Goal: Task Accomplishment & Management: Manage account settings

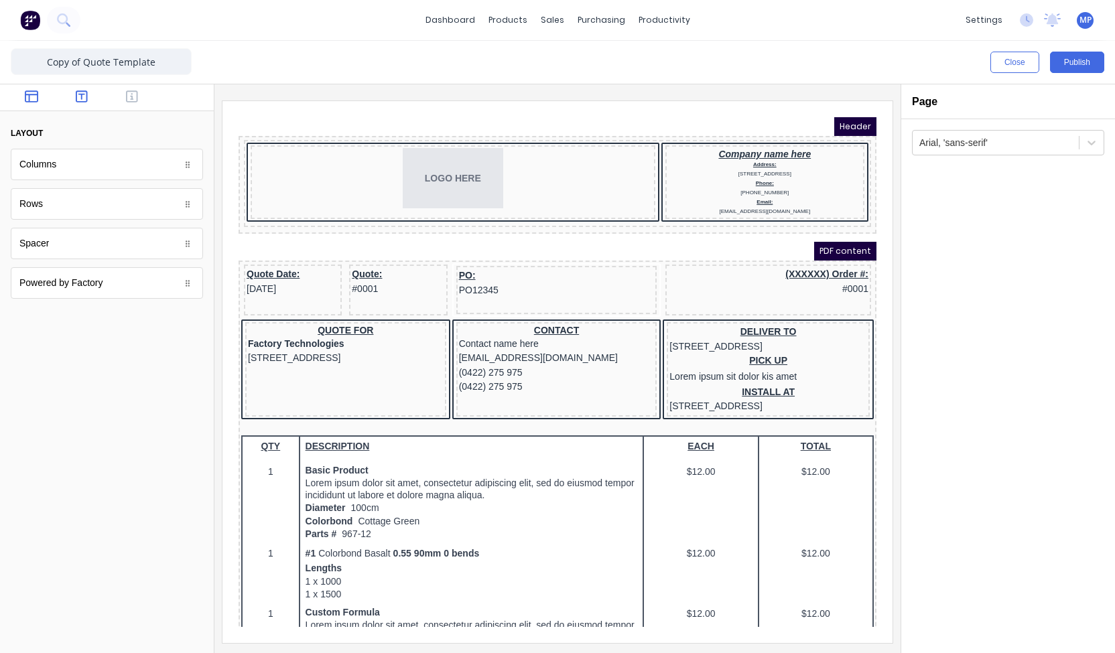
click at [76, 102] on icon "button" at bounding box center [82, 96] width 12 height 12
click at [355, 272] on div "Quote: #0001" at bounding box center [382, 265] width 92 height 29
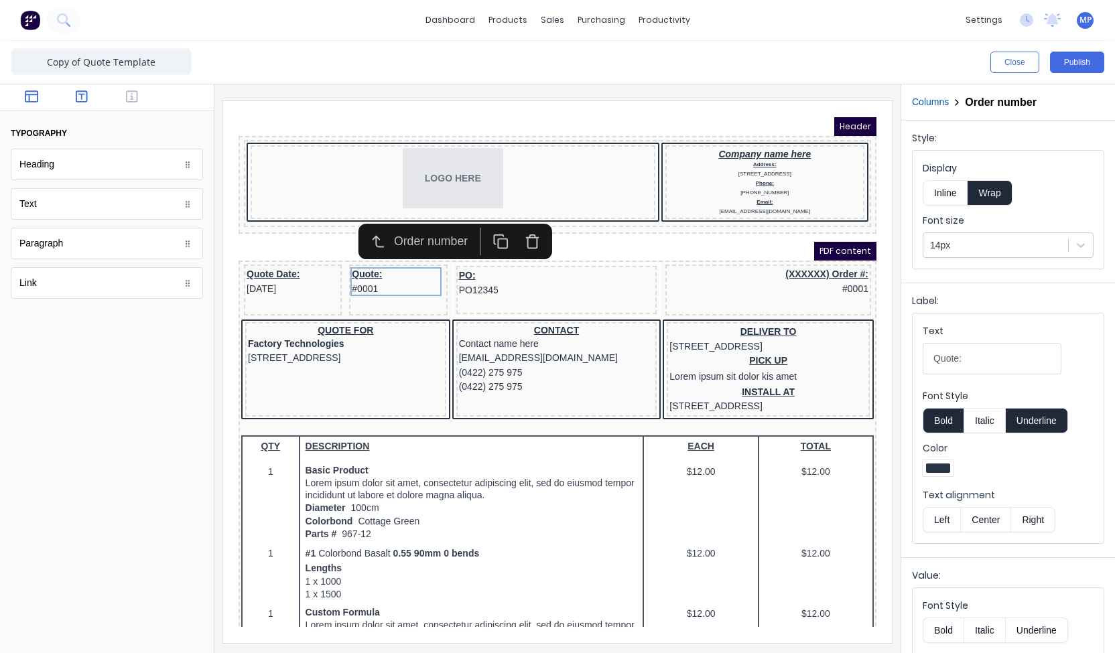
click at [27, 100] on icon "button" at bounding box center [31, 96] width 13 height 13
click at [43, 293] on body "dashboard products sales purchasing productivity dashboard products Product Cat…" at bounding box center [557, 326] width 1115 height 653
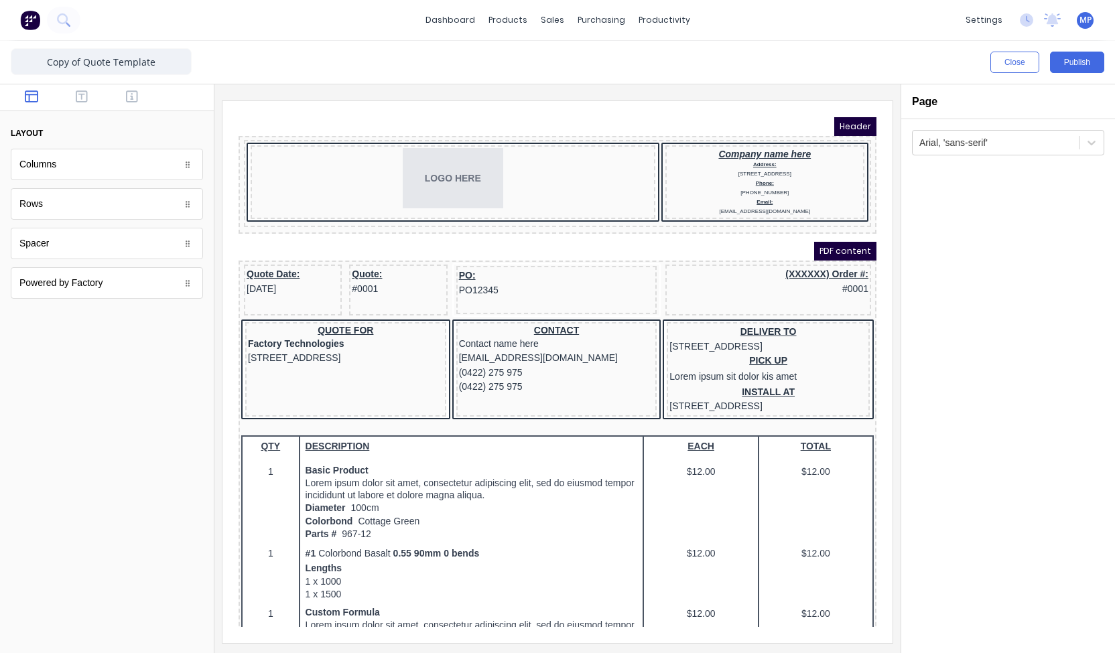
click at [54, 242] on body "dashboard products sales purchasing productivity dashboard products Product Cat…" at bounding box center [557, 326] width 1115 height 653
click at [52, 210] on body "dashboard products sales purchasing productivity dashboard products Product Cat…" at bounding box center [557, 326] width 1115 height 653
click at [52, 210] on div "Rows" at bounding box center [107, 203] width 192 height 31
click at [43, 171] on body "dashboard products sales purchasing productivity dashboard products Product Cat…" at bounding box center [557, 326] width 1115 height 653
click at [82, 101] on icon "button" at bounding box center [82, 96] width 12 height 12
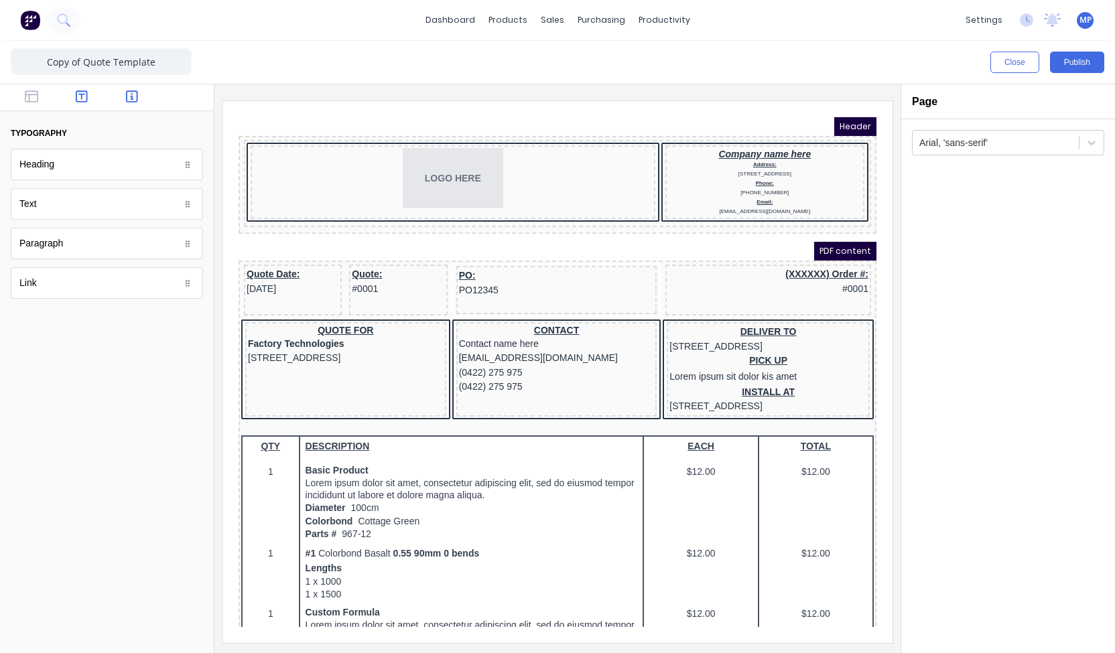
click at [133, 96] on icon "button" at bounding box center [132, 96] width 12 height 13
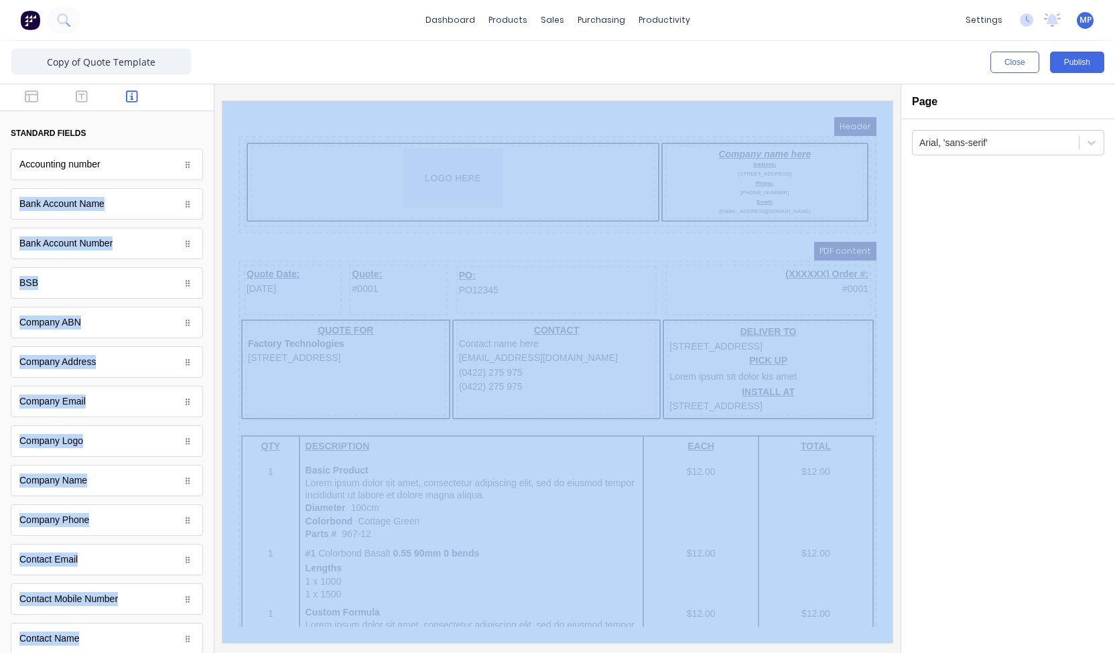
drag, startPoint x: 203, startPoint y: 170, endPoint x: 222, endPoint y: 455, distance: 285.3
click at [222, 455] on div "Close Publish Components standard fields Accounting number Accounting number Ba…" at bounding box center [557, 347] width 1115 height 612
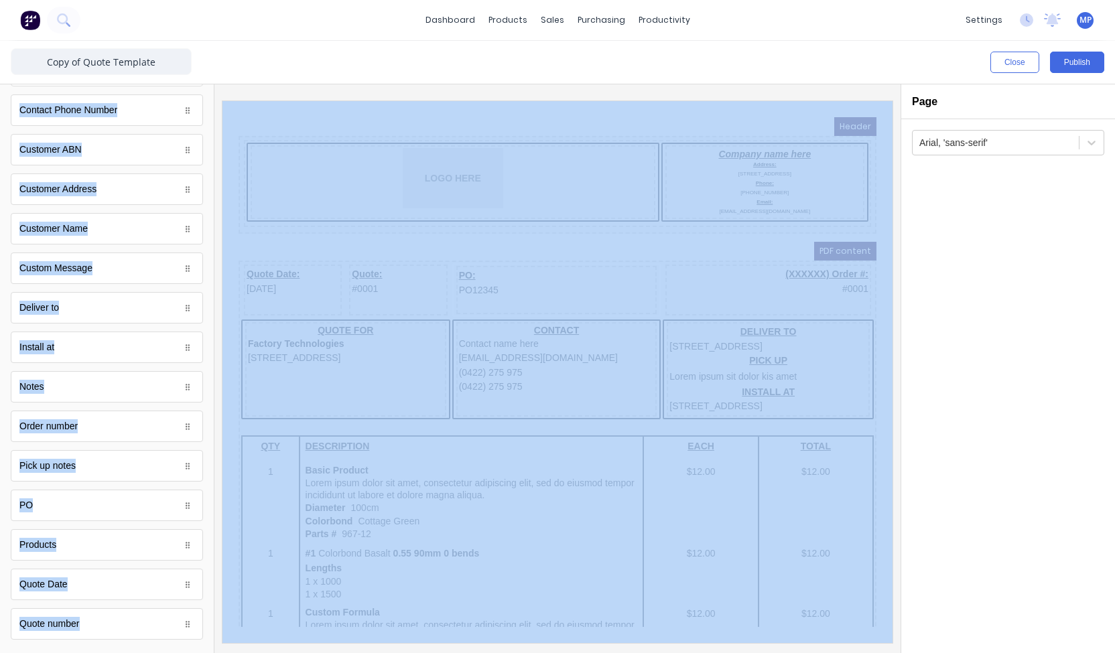
scroll to position [583, 0]
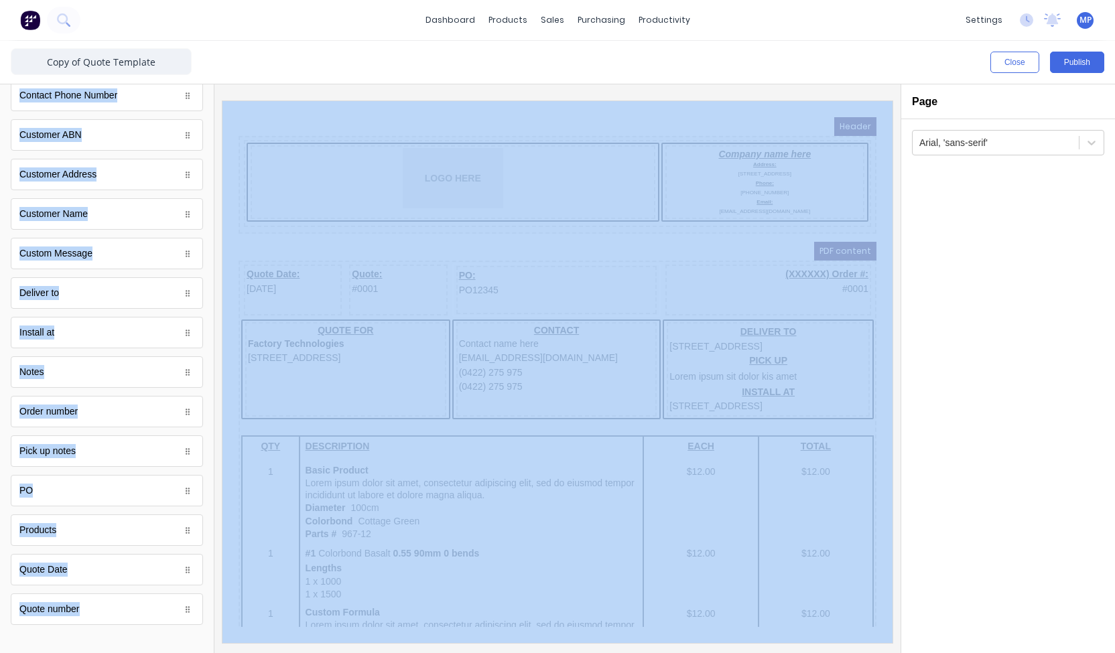
click at [92, 596] on body "dashboard products sales purchasing productivity dashboard products Product Cat…" at bounding box center [557, 326] width 1115 height 653
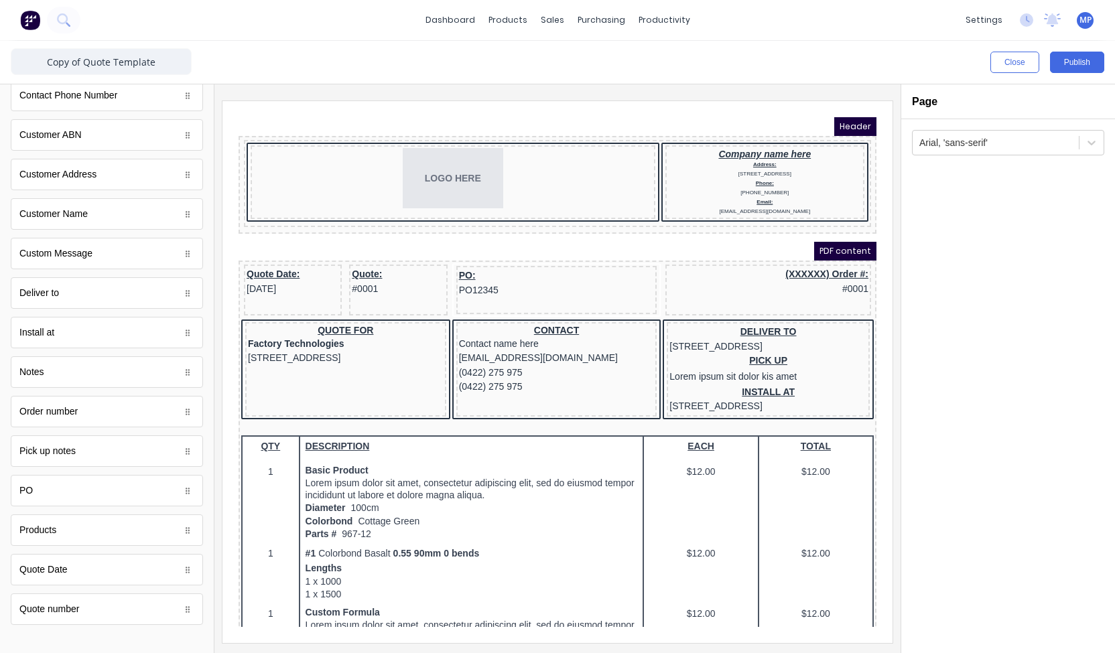
click at [92, 596] on div "Quote number" at bounding box center [107, 608] width 192 height 31
click at [92, 596] on body "dashboard products sales purchasing productivity dashboard products Product Cat…" at bounding box center [557, 326] width 1115 height 653
click at [186, 606] on icon at bounding box center [188, 609] width 4 height 7
drag, startPoint x: 177, startPoint y: 600, endPoint x: 357, endPoint y: 279, distance: 367.4
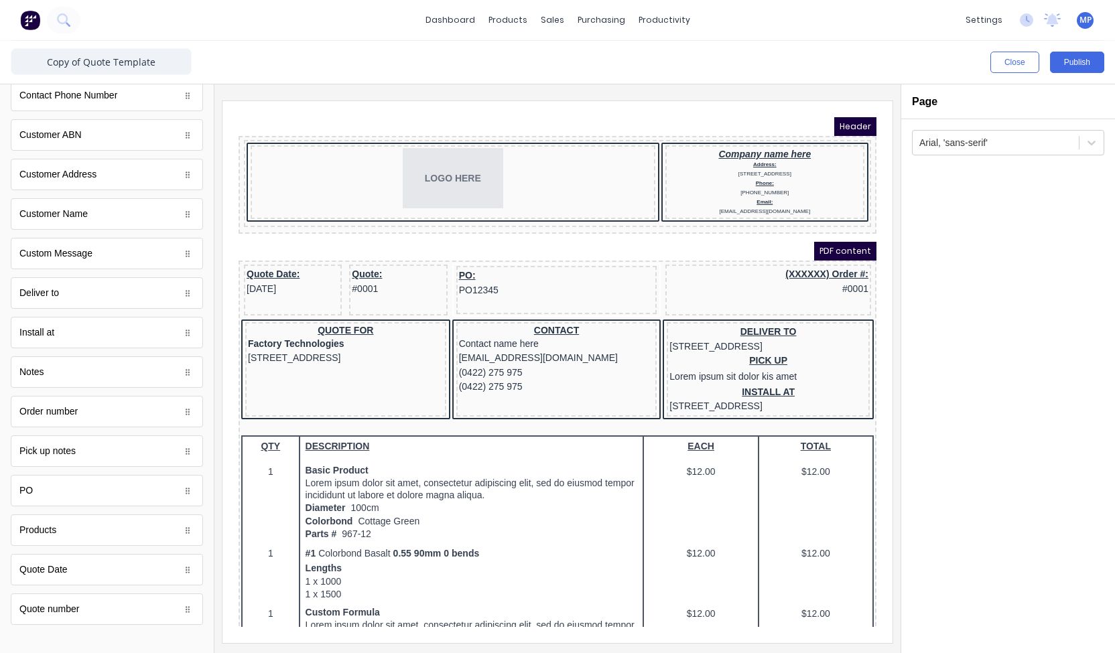
click at [357, 279] on body "dashboard products sales purchasing productivity dashboard products Product Cat…" at bounding box center [557, 326] width 1115 height 653
click at [341, 263] on div "Quote: #0001" at bounding box center [382, 265] width 92 height 29
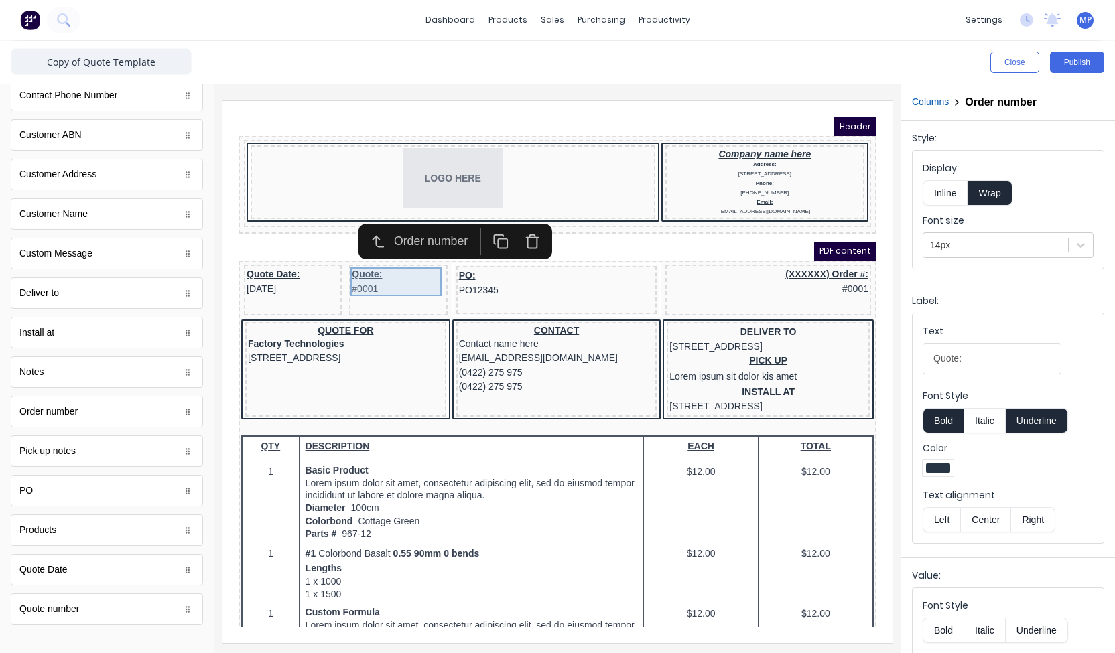
click at [360, 273] on div "Quote: #0001" at bounding box center [382, 265] width 92 height 29
click at [1026, 56] on button "Close" at bounding box center [1014, 62] width 49 height 21
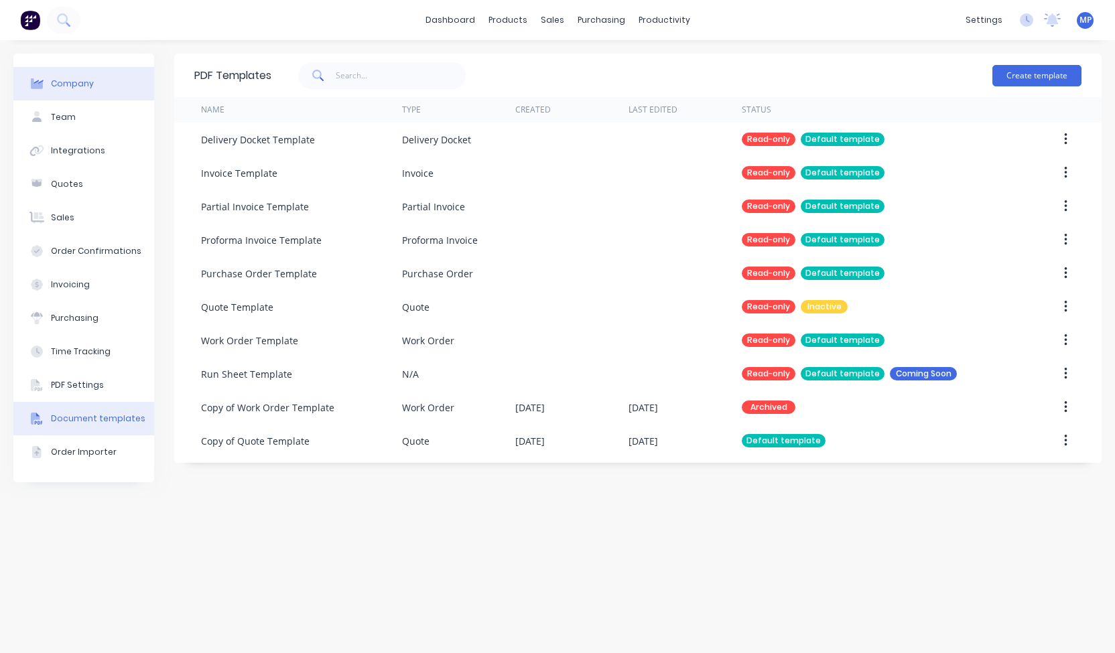
click at [86, 82] on div "Company" at bounding box center [72, 84] width 43 height 12
select select "US"
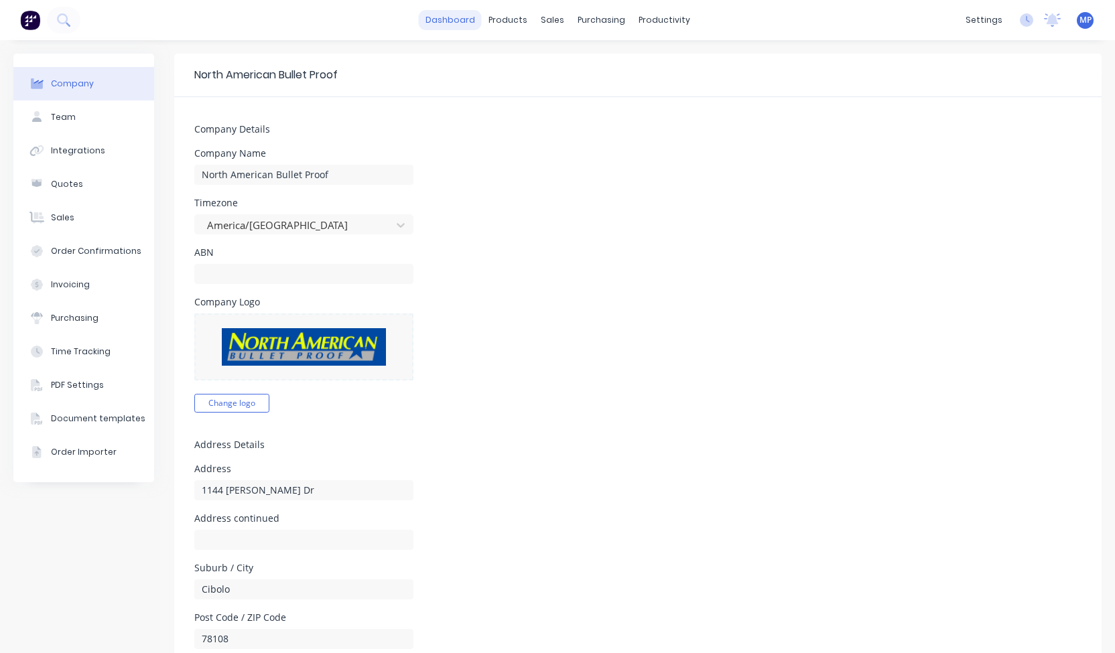
click at [437, 21] on link "dashboard" at bounding box center [450, 20] width 63 height 20
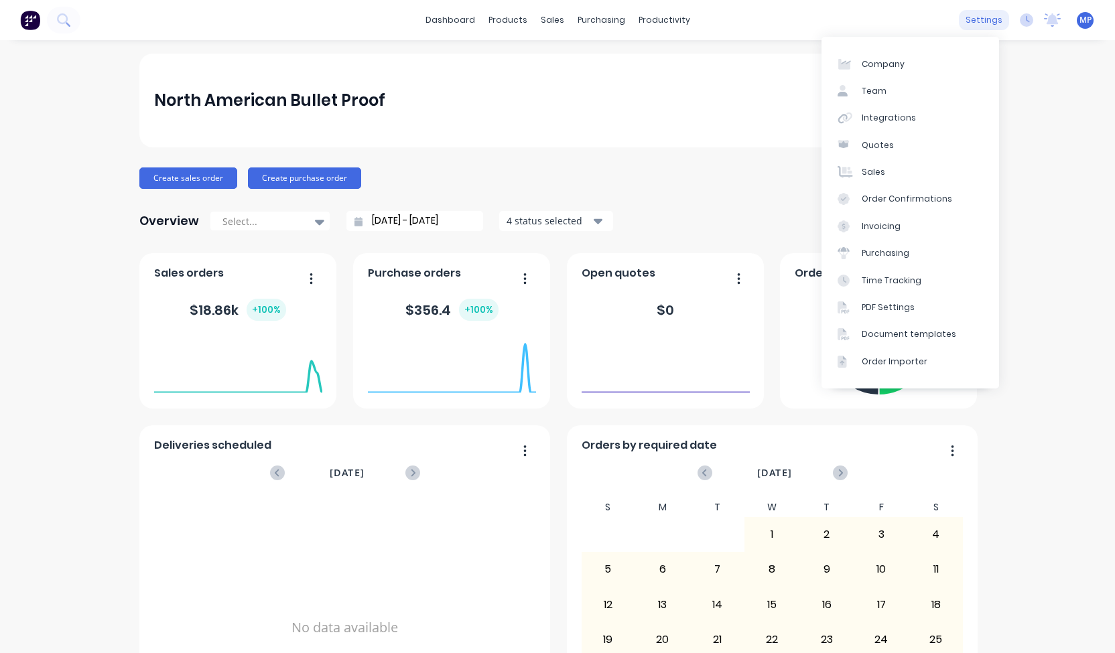
click at [998, 20] on div "settings No new notifications [PERSON_NAME] all as read [PERSON_NAME] mentioned…" at bounding box center [1037, 20] width 156 height 20
click at [920, 66] on link "Company" at bounding box center [910, 63] width 178 height 27
select select "US"
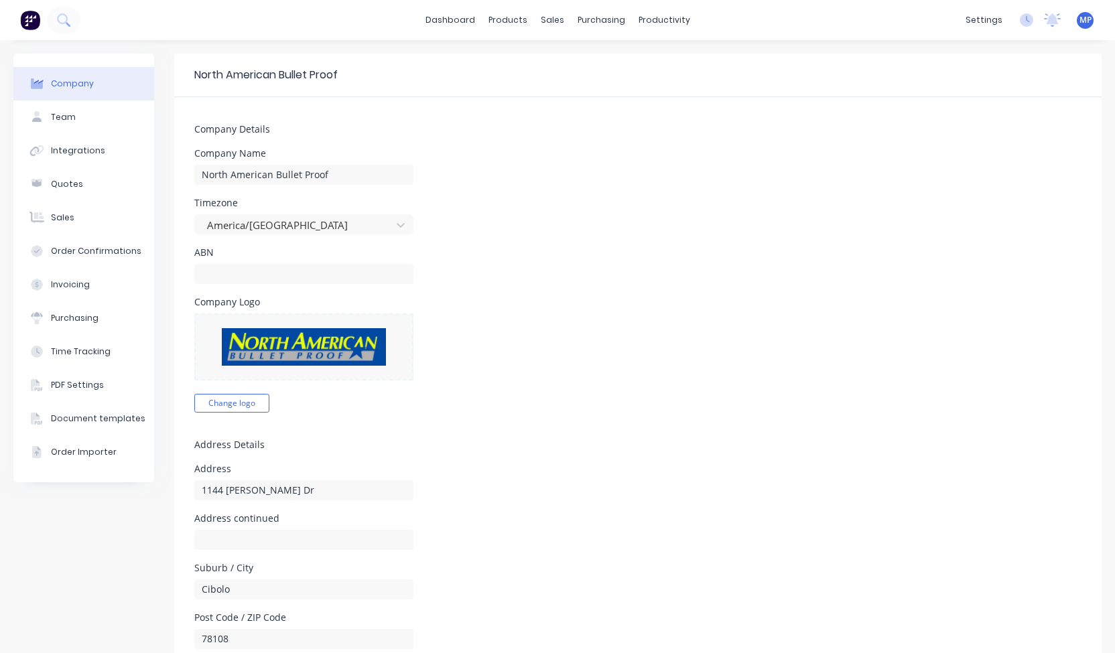
click at [547, 234] on form "Company Details Company Name North American Bullet Proof Timezone America/[GEOG…" at bounding box center [637, 608] width 927 height 1022
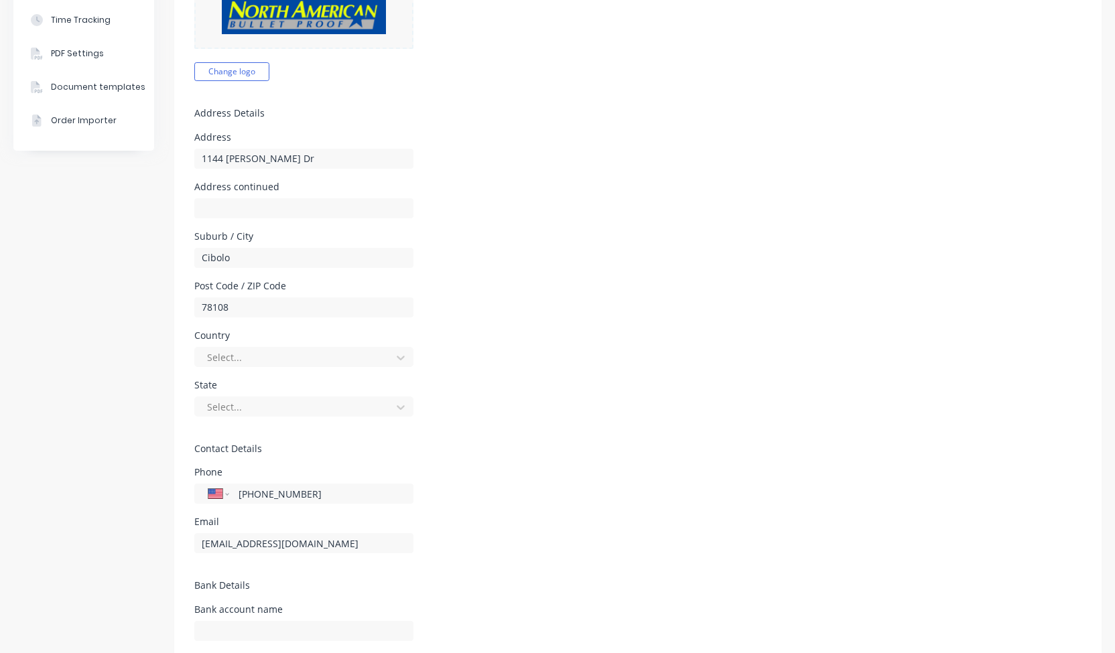
scroll to position [348, 0]
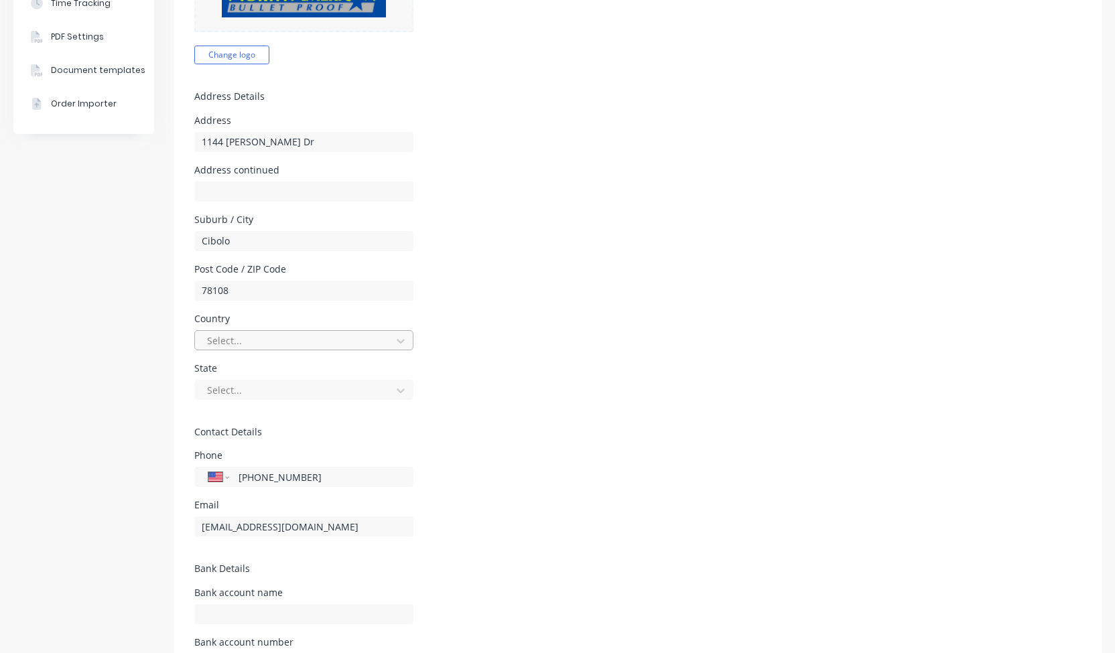
click at [376, 348] on div "Select..." at bounding box center [295, 341] width 187 height 20
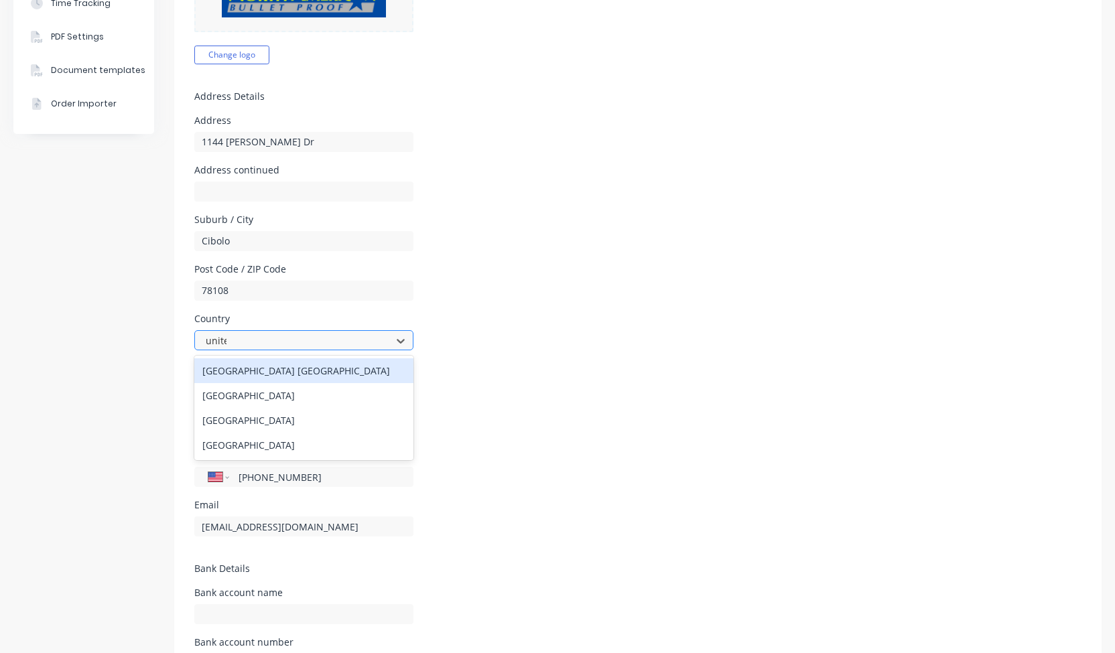
type input "united"
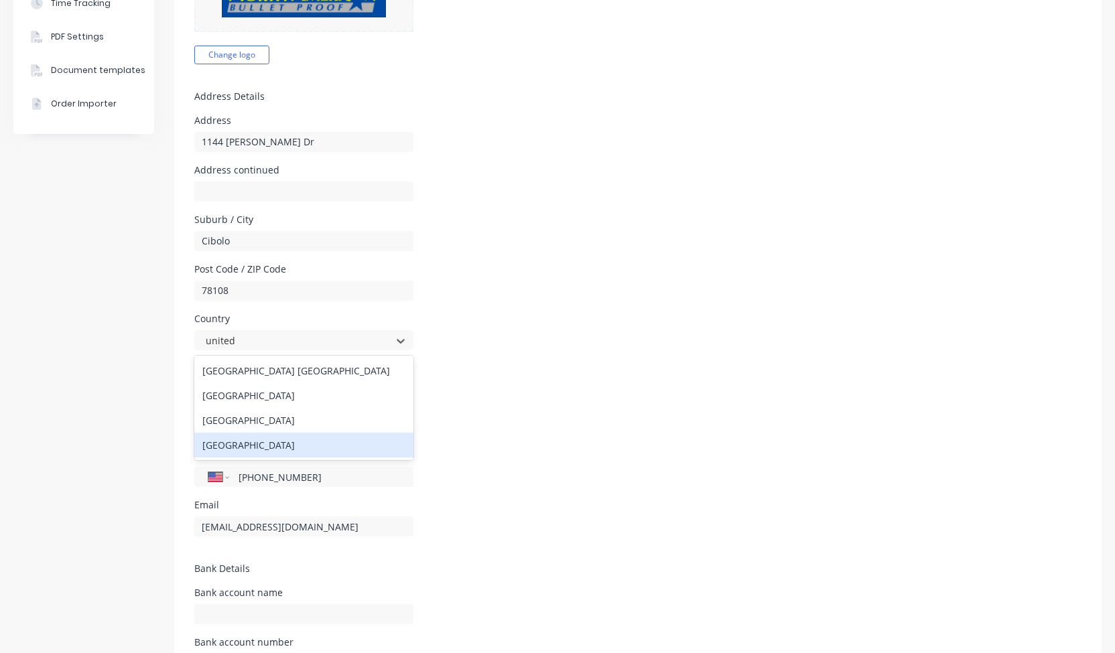
click at [323, 446] on div "[GEOGRAPHIC_DATA]" at bounding box center [303, 445] width 219 height 25
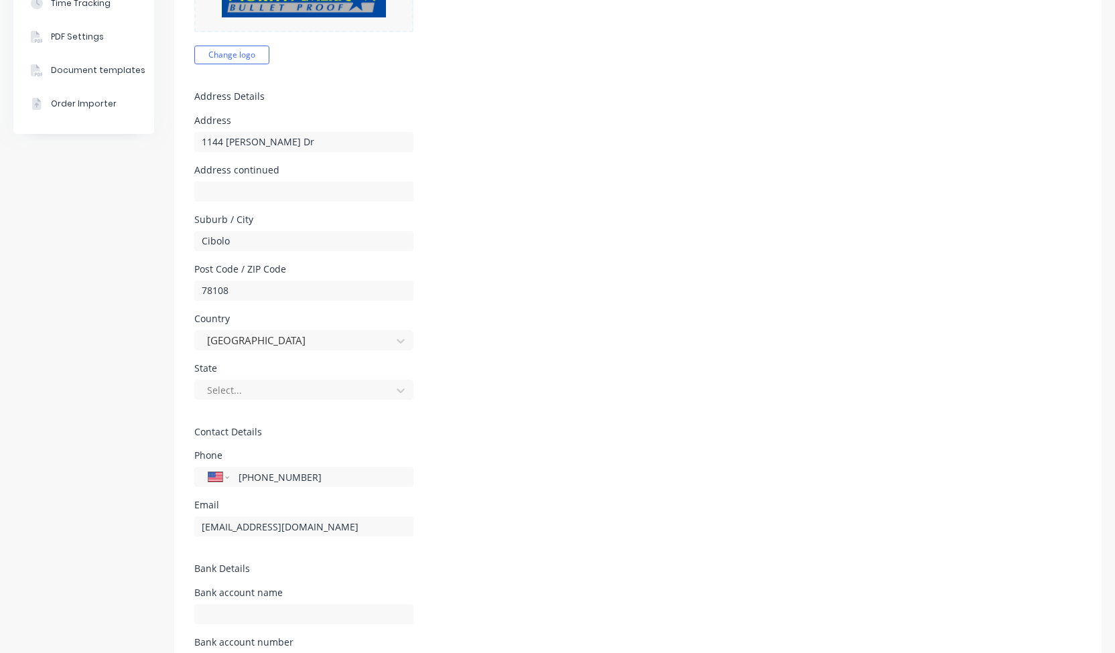
click at [614, 330] on div "Country [GEOGRAPHIC_DATA]" at bounding box center [637, 332] width 887 height 36
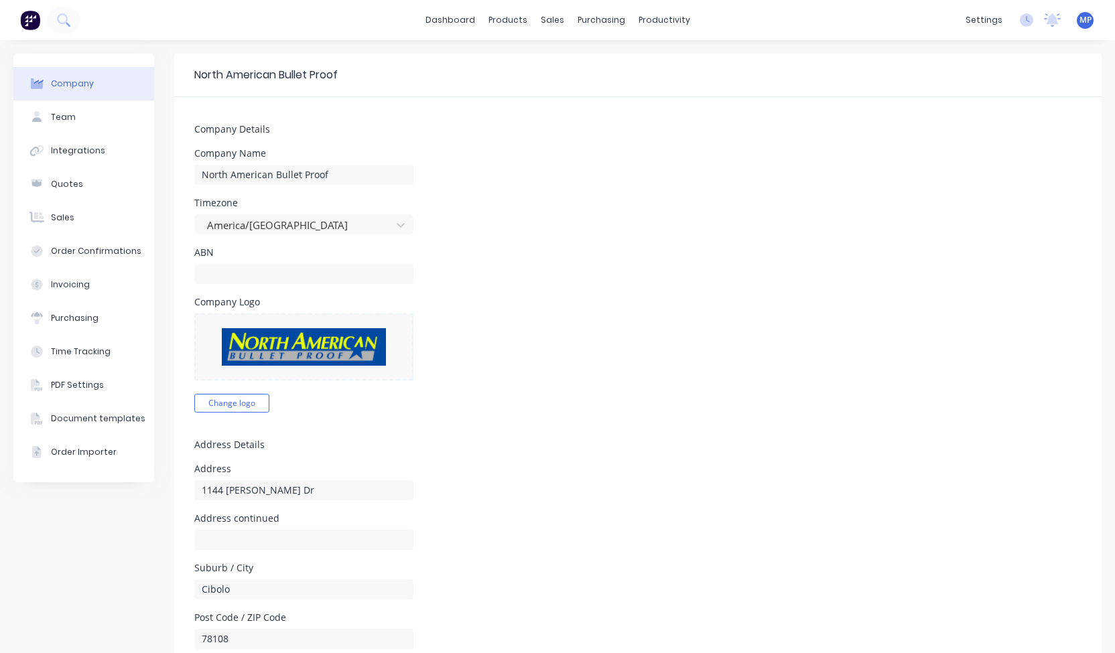
scroll to position [478, 0]
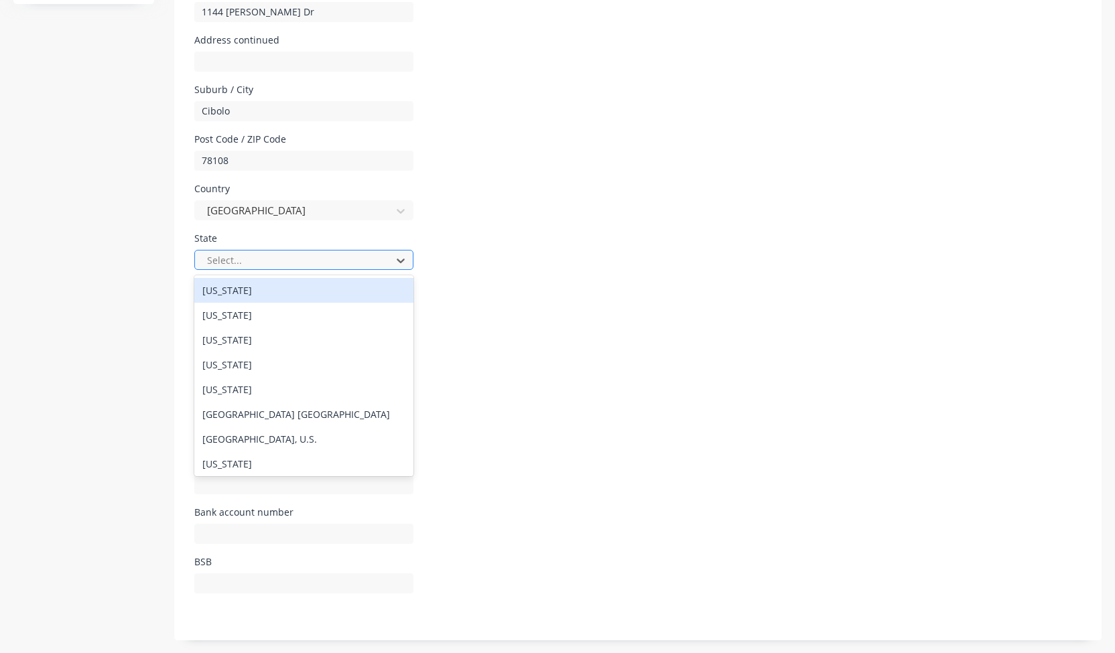
click at [364, 269] on div "Select..." at bounding box center [295, 261] width 187 height 20
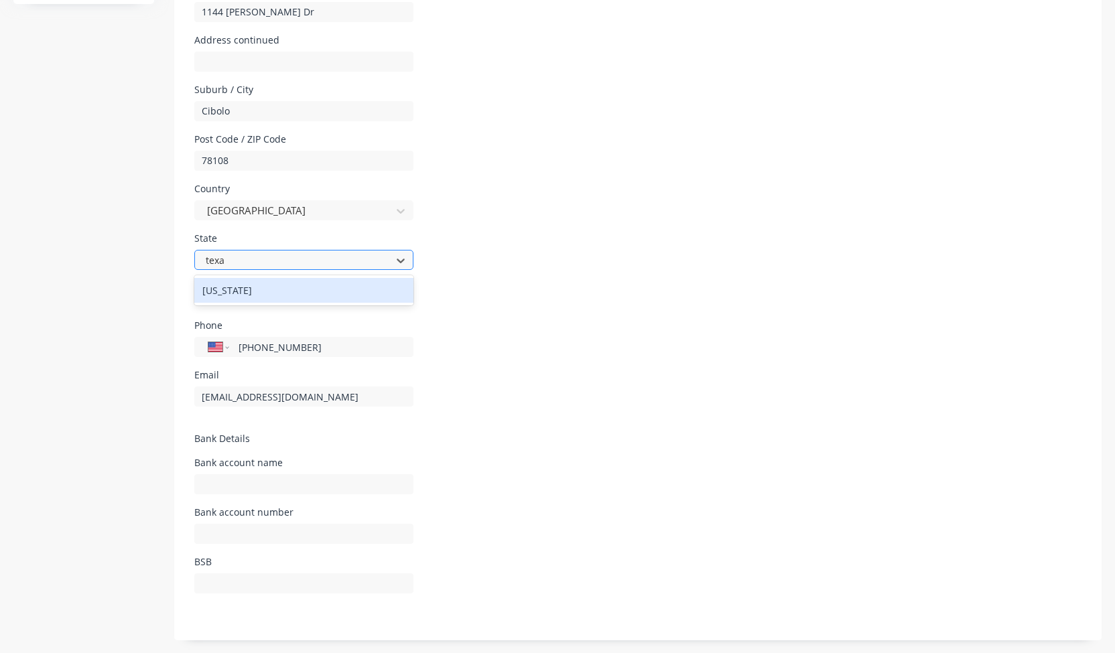
type input "[US_STATE]"
click at [346, 295] on div "[US_STATE]" at bounding box center [303, 290] width 219 height 25
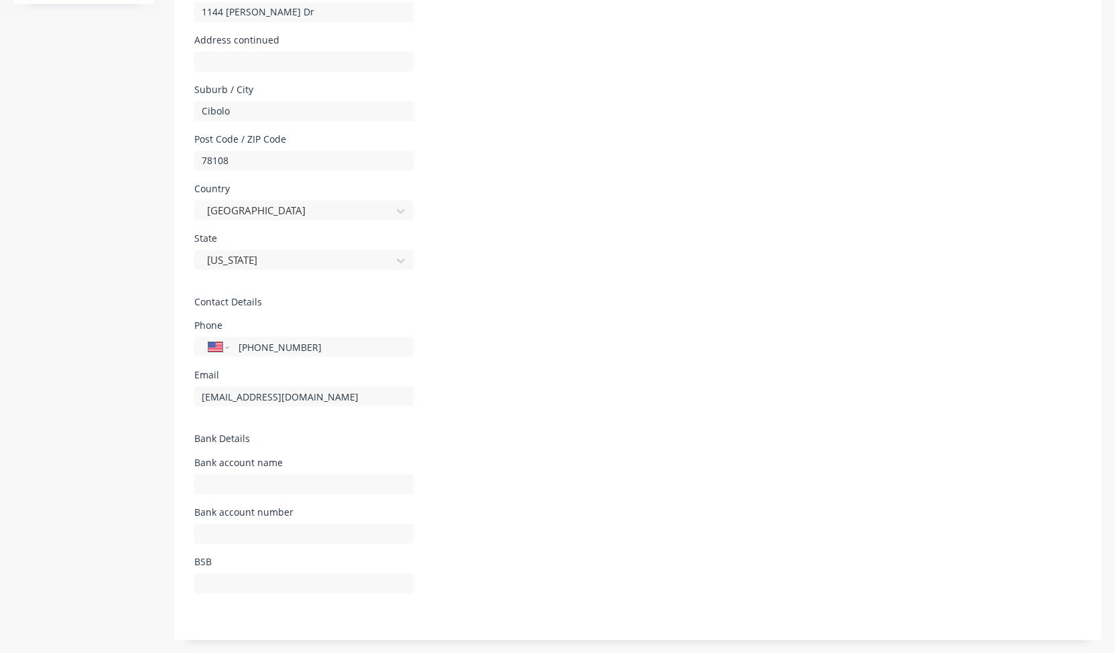
click at [430, 462] on div "Bank account name" at bounding box center [637, 476] width 887 height 36
click at [371, 486] on input "text" at bounding box center [303, 484] width 219 height 20
type input "0"
type input "Frost"
click at [641, 431] on form "Company Details Company Name North American Bullet Proof Timezone [GEOGRAPHIC_D…" at bounding box center [637, 130] width 927 height 1022
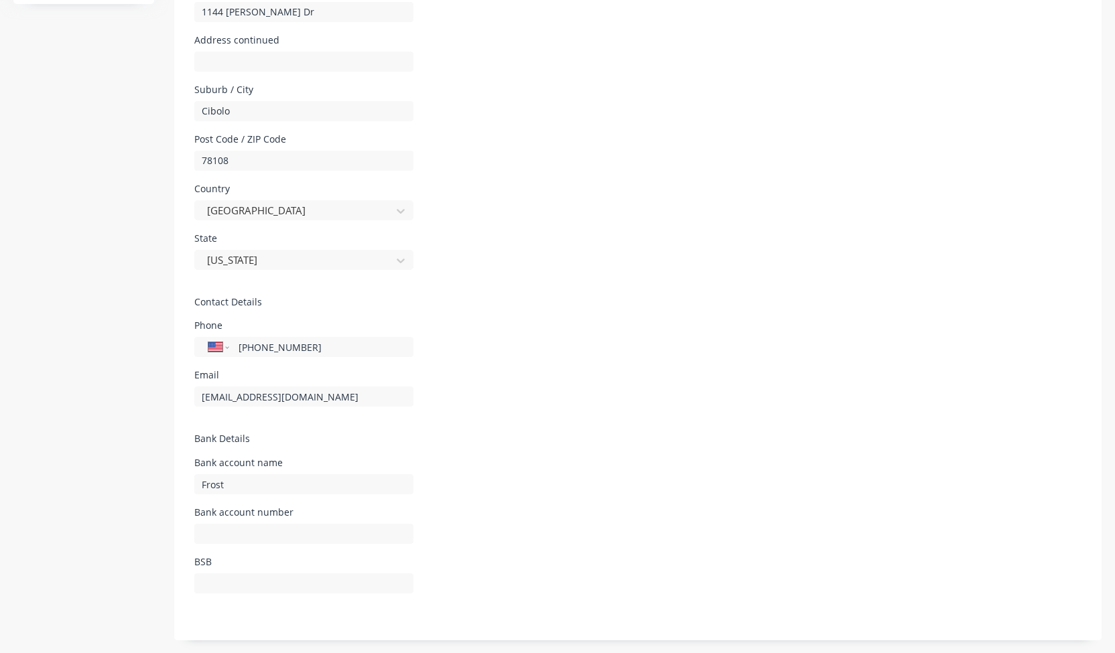
click at [641, 431] on form "Company Details Company Name North American Bullet Proof Timezone [GEOGRAPHIC_D…" at bounding box center [637, 130] width 927 height 1022
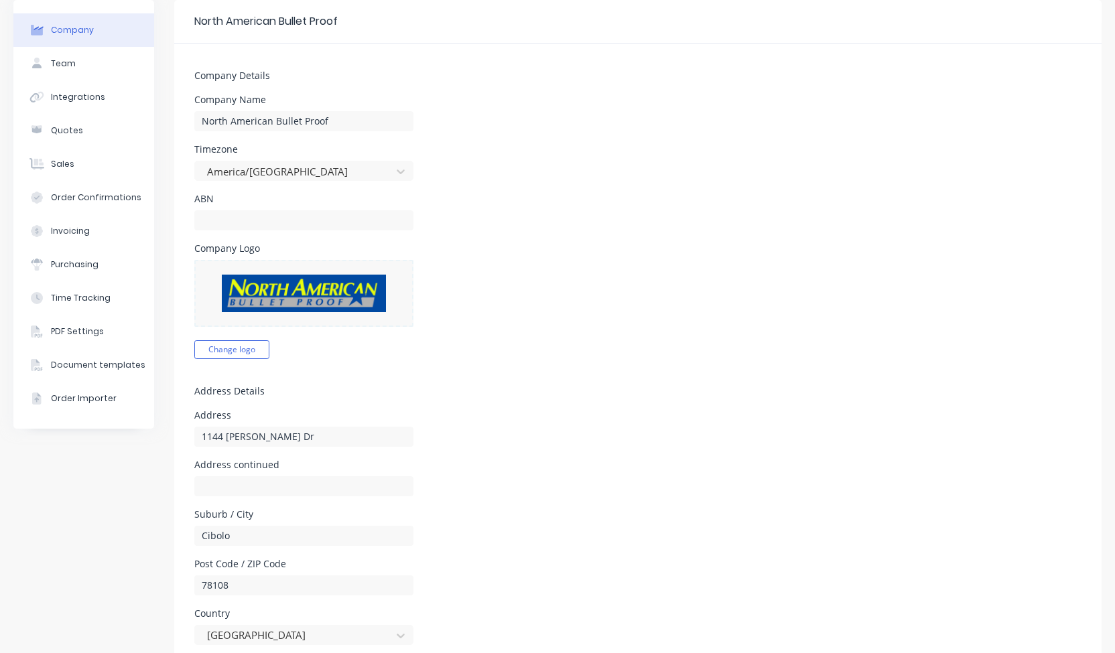
scroll to position [0, 0]
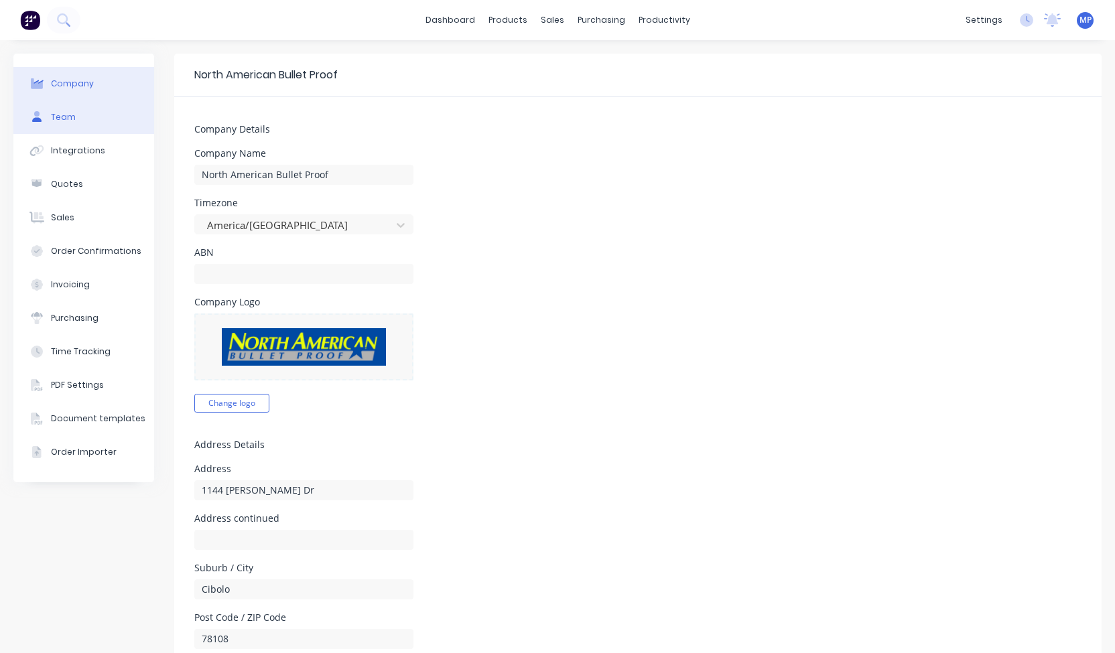
click at [29, 113] on div at bounding box center [37, 117] width 20 height 12
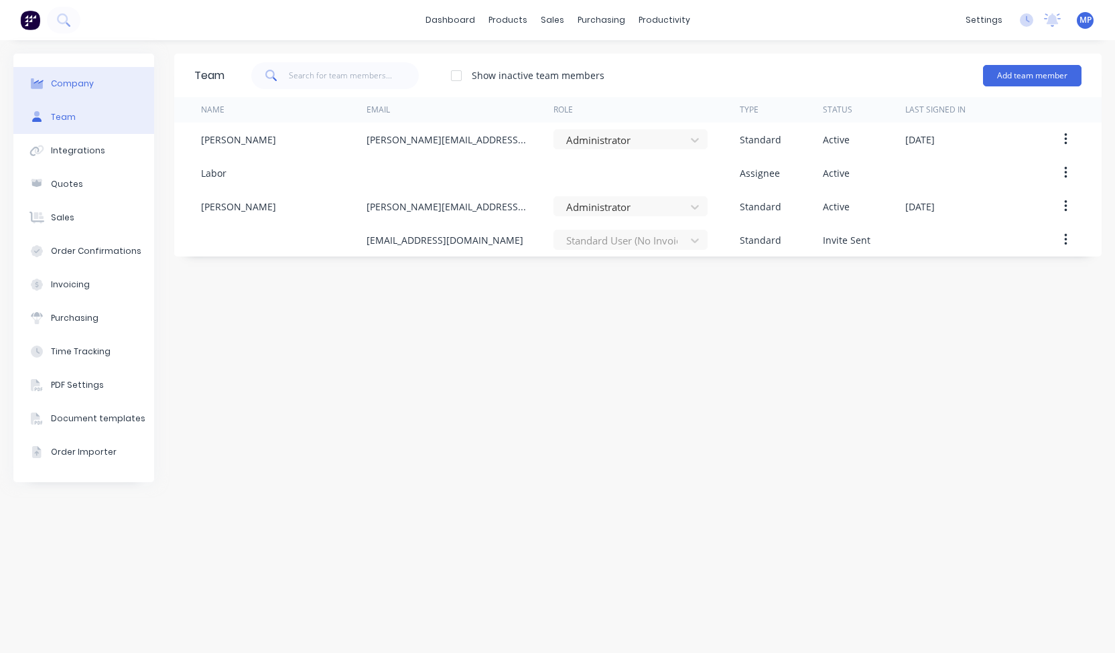
click at [70, 79] on div "Company" at bounding box center [72, 84] width 43 height 12
select select "US"
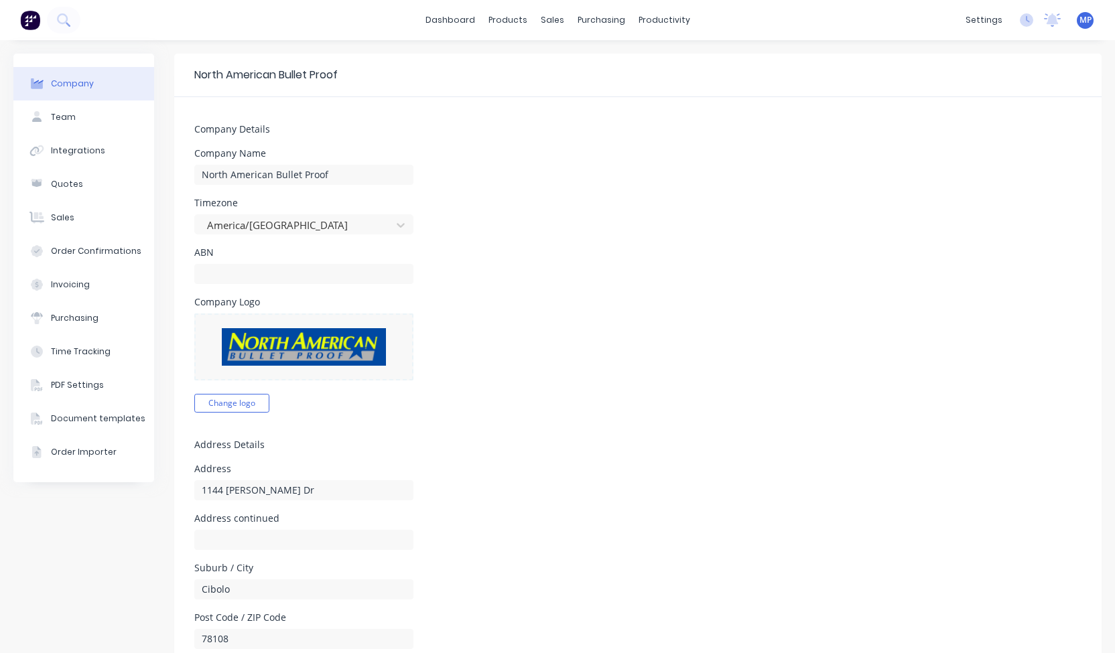
click at [655, 215] on div "Timezone [GEOGRAPHIC_DATA]/[GEOGRAPHIC_DATA]" at bounding box center [637, 216] width 887 height 36
click at [65, 115] on div "Team" at bounding box center [63, 117] width 25 height 12
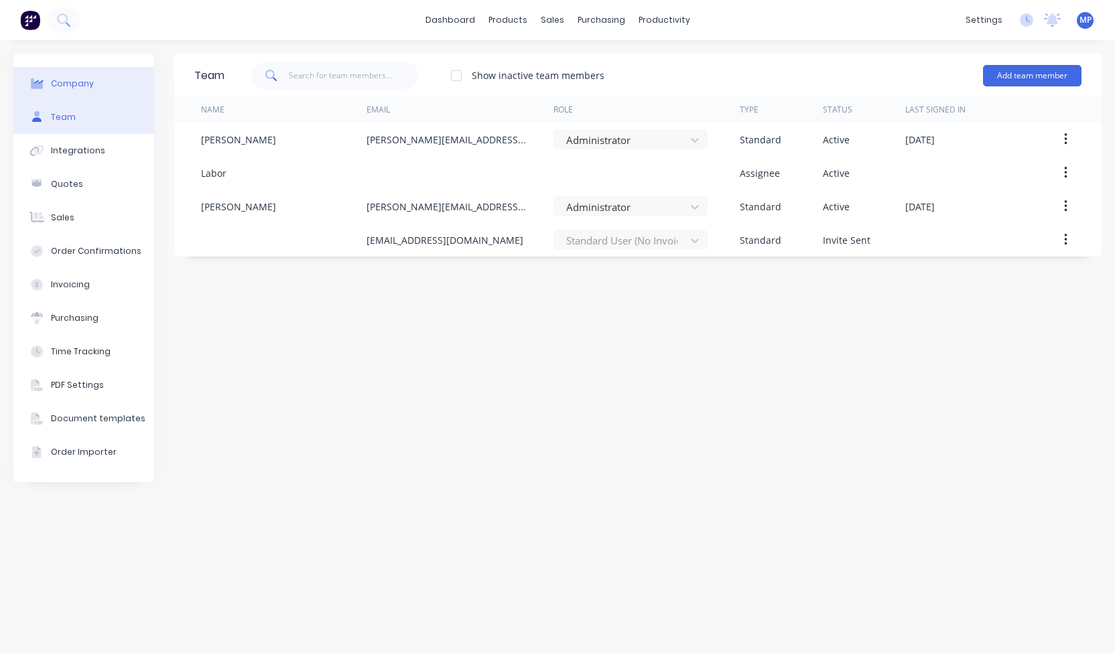
click at [71, 78] on div "Company" at bounding box center [72, 84] width 43 height 12
select select "US"
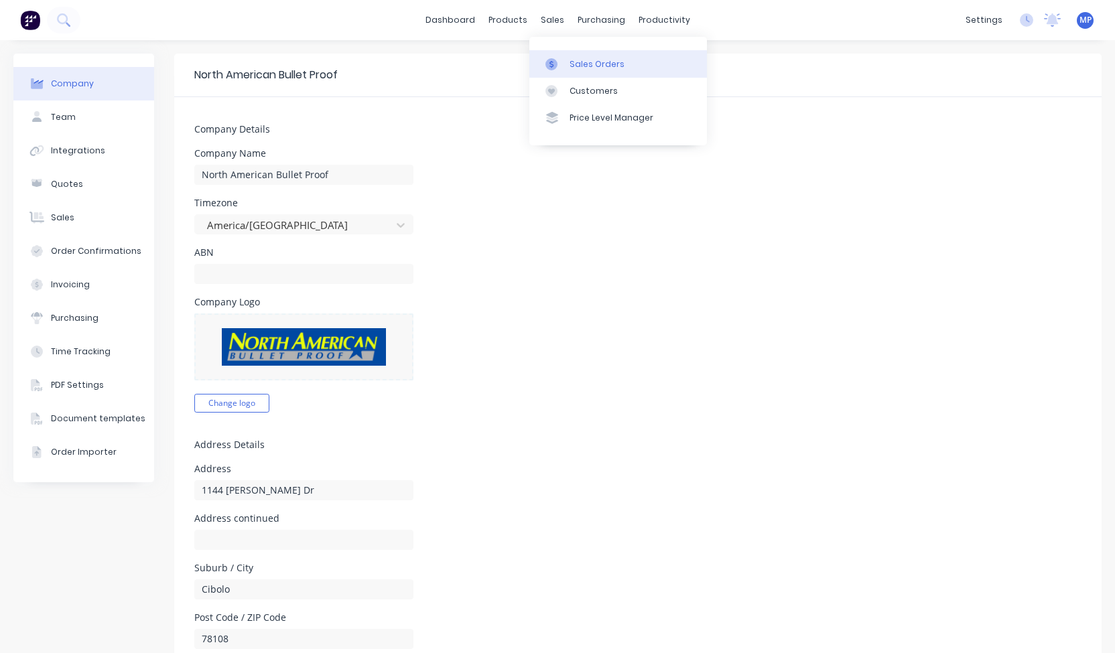
click at [558, 64] on div at bounding box center [555, 64] width 20 height 12
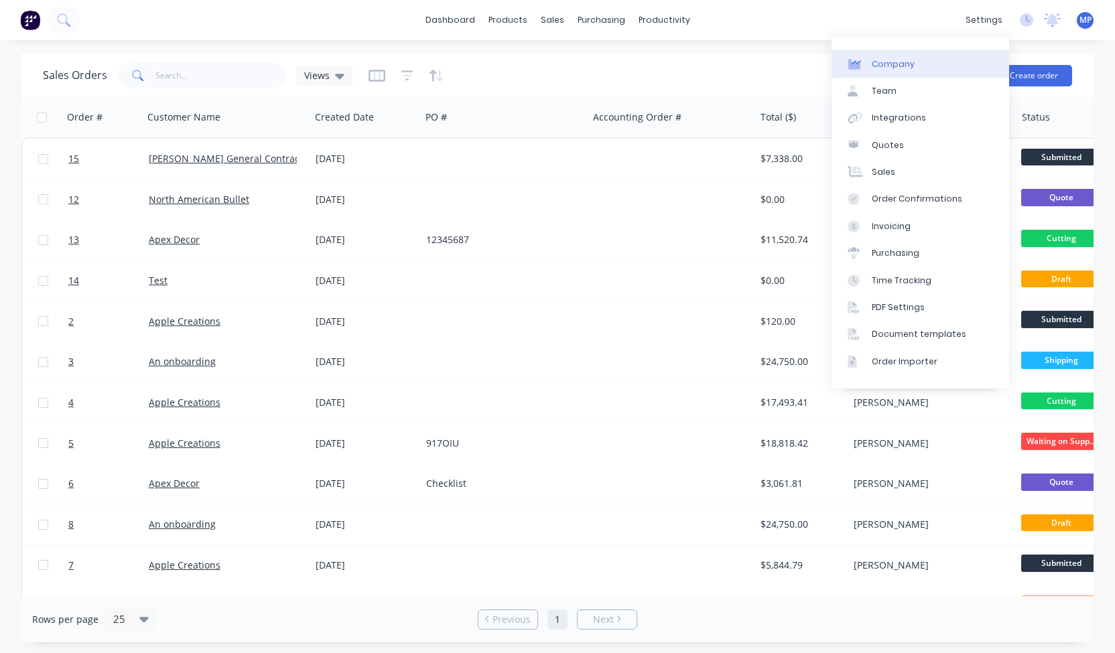
click at [956, 60] on link "Company" at bounding box center [920, 63] width 178 height 27
select select "US"
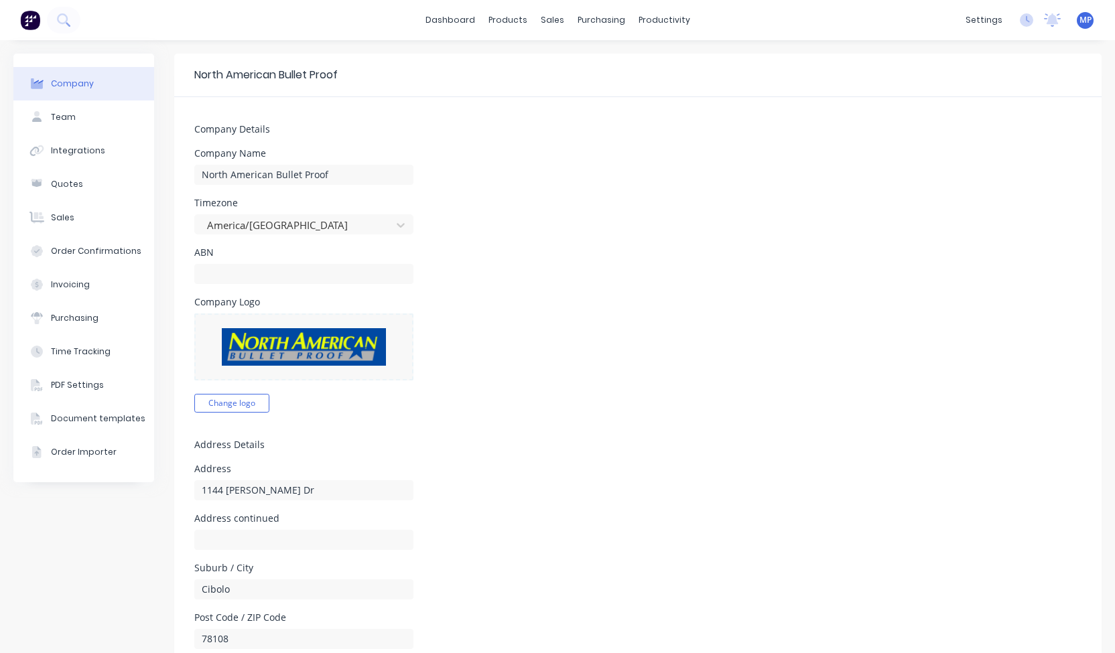
click at [685, 269] on div "ABN" at bounding box center [637, 266] width 887 height 36
click at [80, 447] on div "Order Importer" at bounding box center [84, 452] width 66 height 12
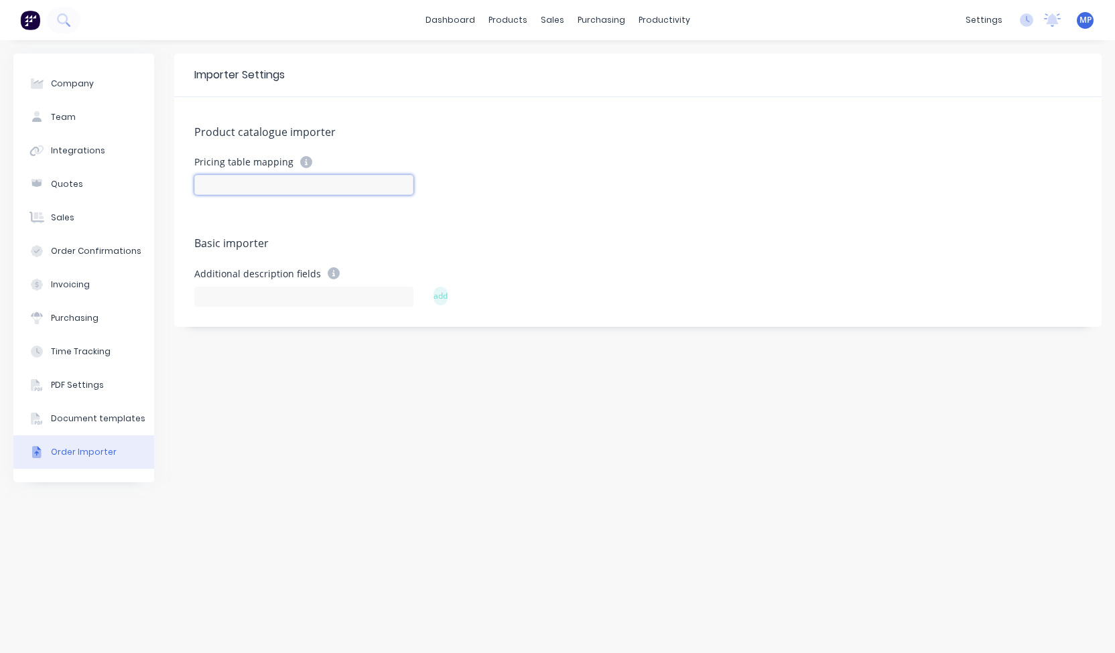
click at [319, 180] on input at bounding box center [303, 185] width 219 height 20
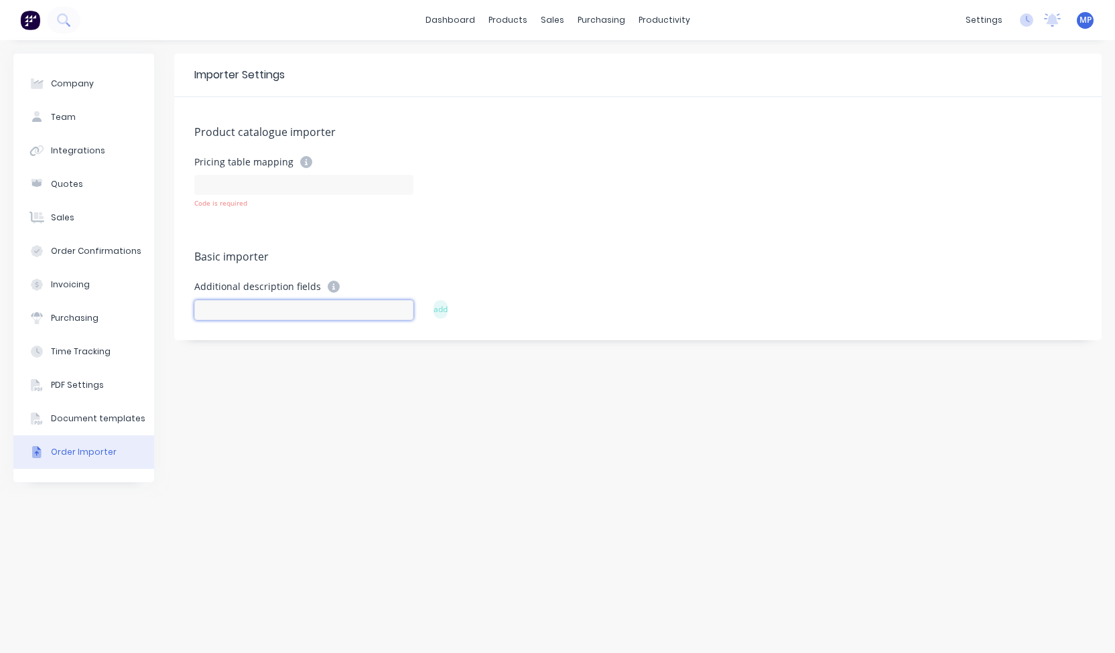
click at [245, 304] on input at bounding box center [303, 310] width 219 height 20
click at [234, 190] on input at bounding box center [303, 185] width 219 height 20
click at [234, 318] on input at bounding box center [303, 310] width 219 height 20
click at [241, 184] on input at bounding box center [303, 185] width 219 height 20
click at [230, 220] on form "Pricing table mapping Code is required" at bounding box center [637, 195] width 887 height 79
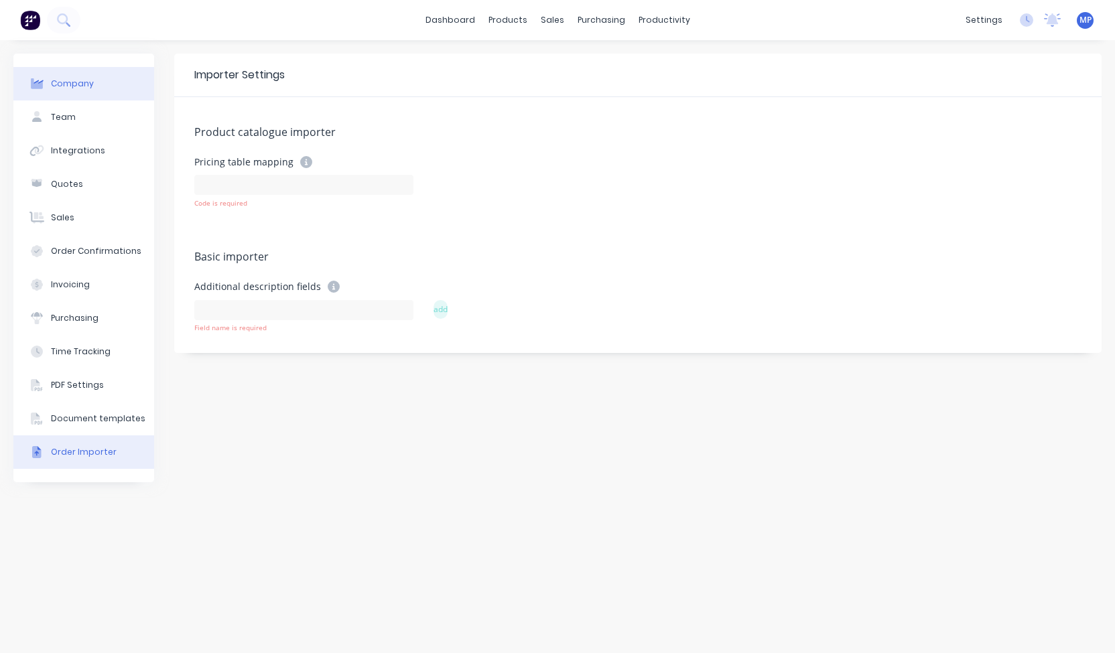
click at [74, 75] on button "Company" at bounding box center [83, 83] width 141 height 33
select select "US"
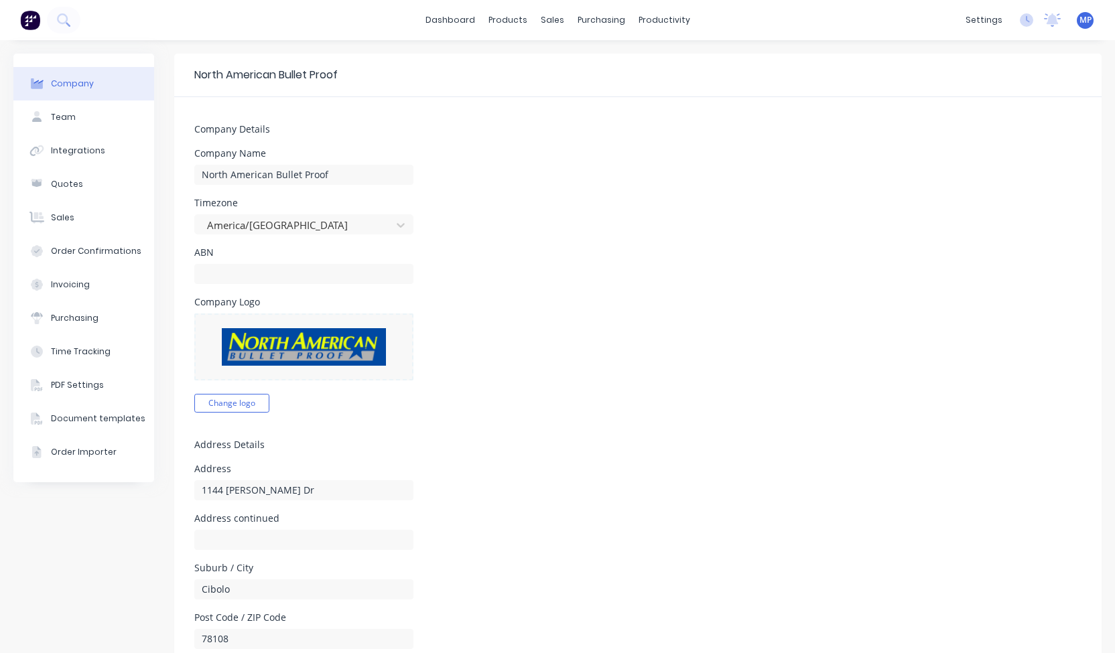
click at [593, 162] on div "Company Name North American Bullet Proof" at bounding box center [637, 167] width 887 height 36
